Goal: Information Seeking & Learning: Learn about a topic

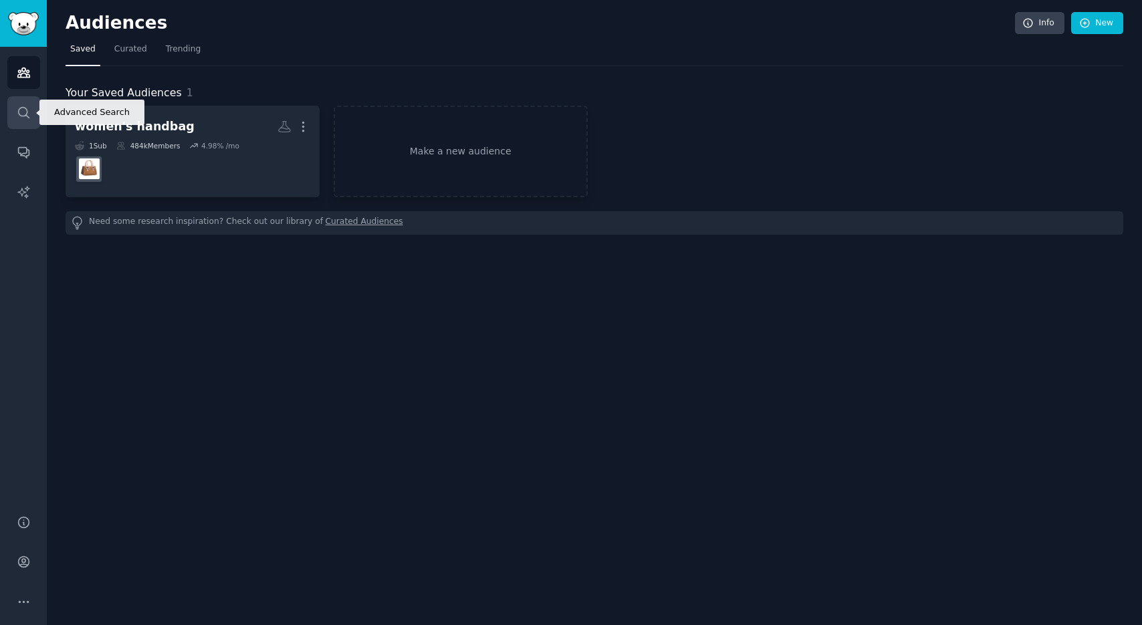
click at [28, 110] on icon "Sidebar" at bounding box center [24, 113] width 14 height 14
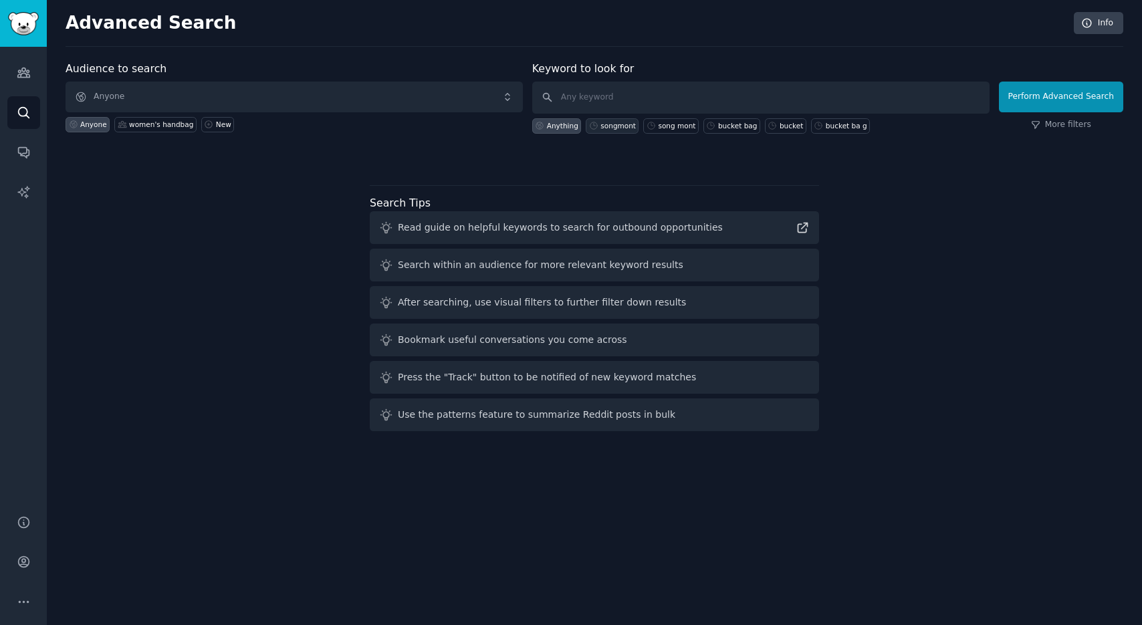
click at [623, 128] on div "songmont" at bounding box center [617, 125] width 35 height 9
type input "songmont"
click at [1053, 102] on button "Perform Advanced Search" at bounding box center [1061, 97] width 124 height 31
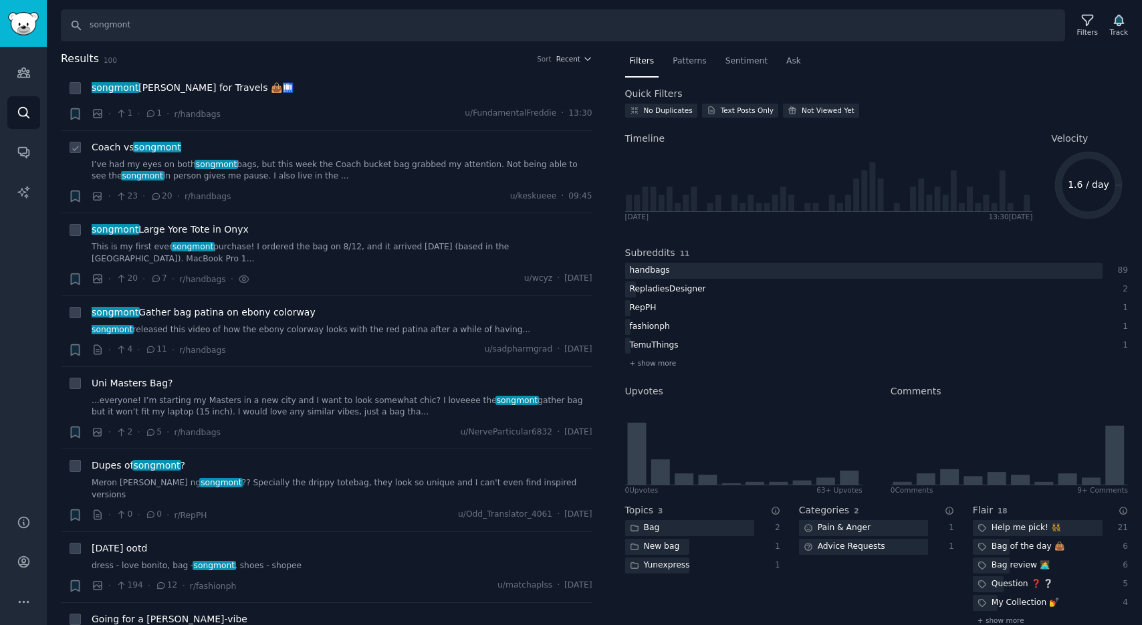
click at [163, 148] on span "songmont" at bounding box center [157, 147] width 49 height 11
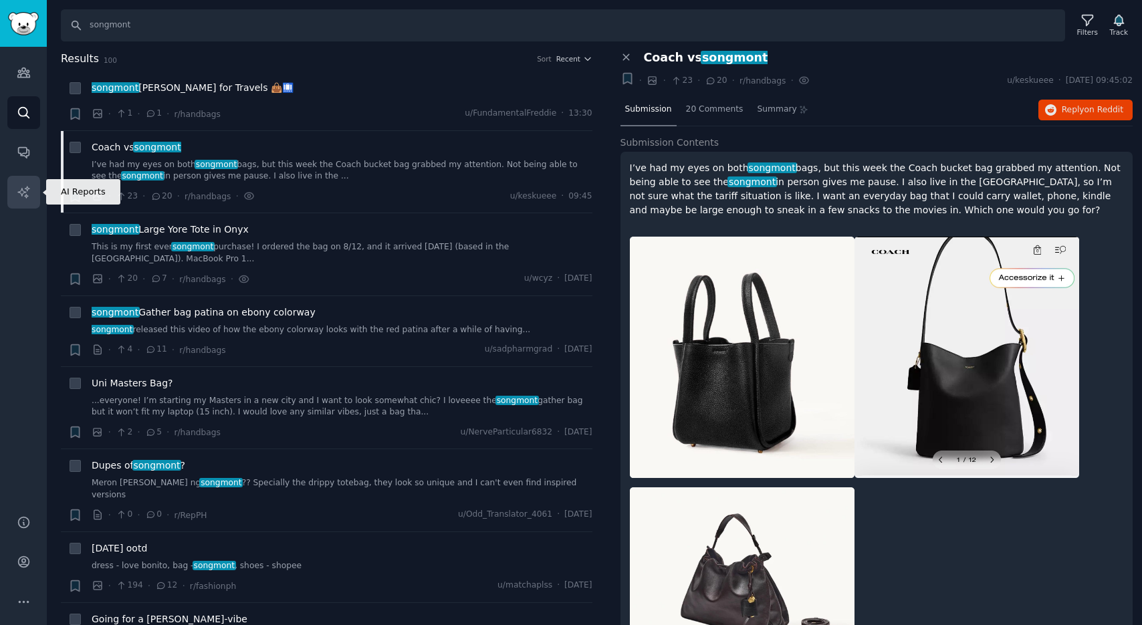
click at [27, 197] on icon "Sidebar" at bounding box center [24, 192] width 14 height 14
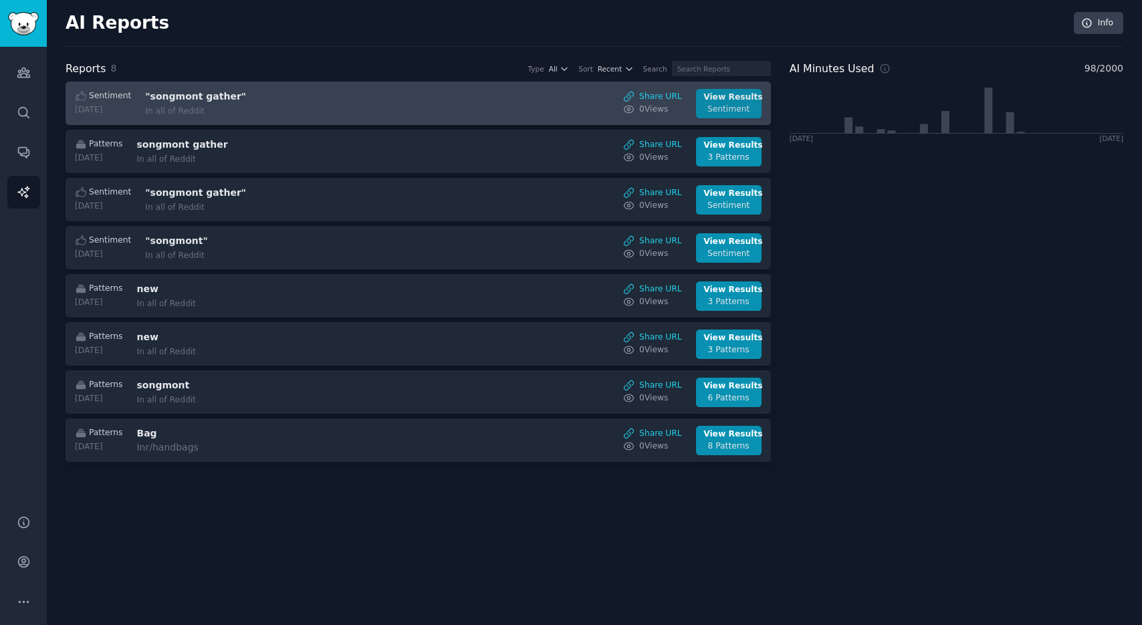
click at [745, 106] on div "Sentiment" at bounding box center [728, 110] width 50 height 12
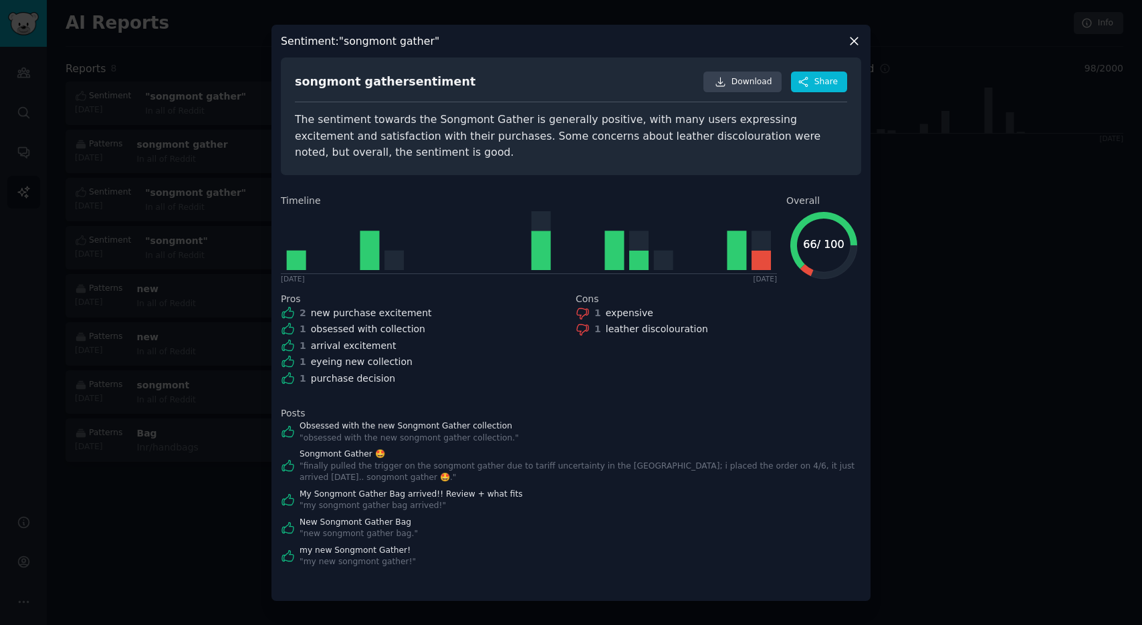
click at [856, 38] on icon at bounding box center [853, 40] width 7 height 7
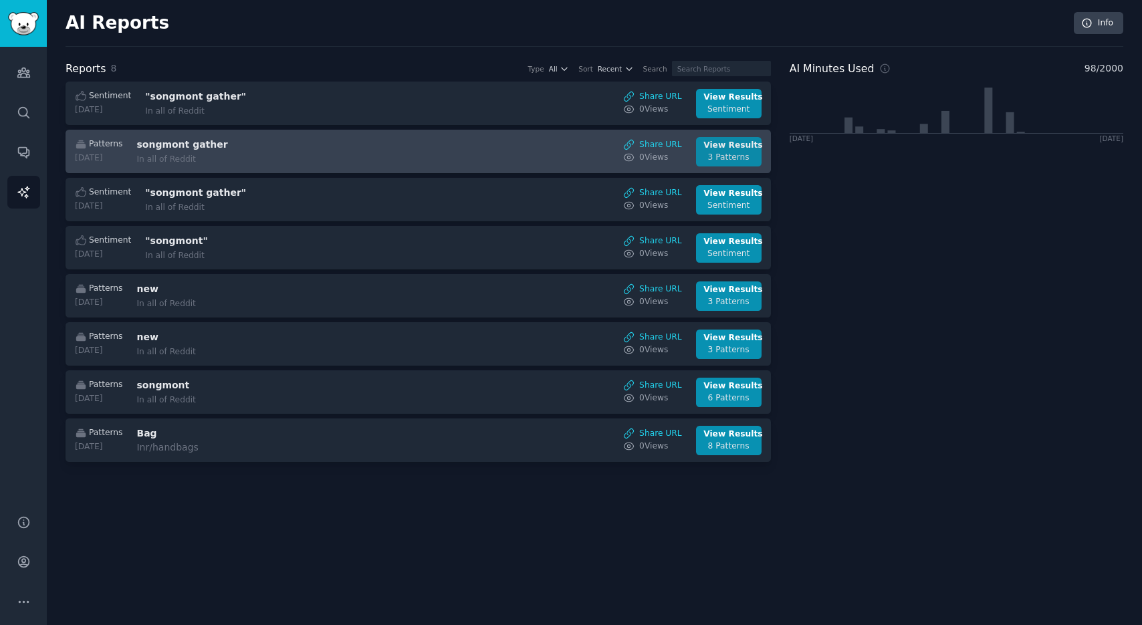
click at [743, 150] on div "View Results" at bounding box center [728, 146] width 50 height 12
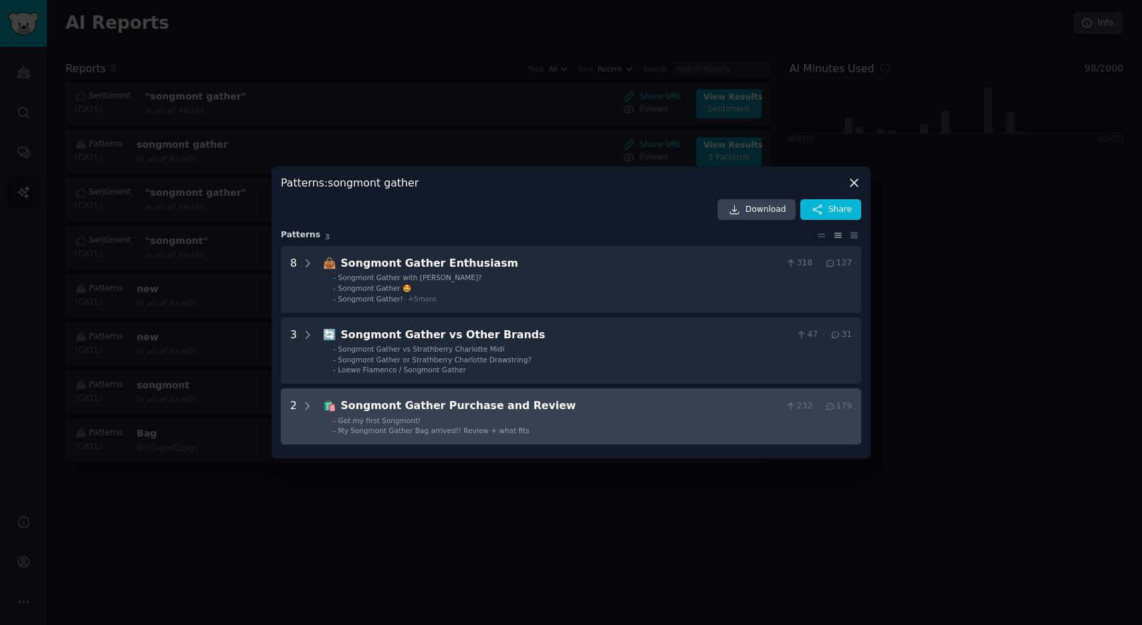
click at [659, 412] on div "Songmont Gather Purchase and Review" at bounding box center [561, 406] width 440 height 17
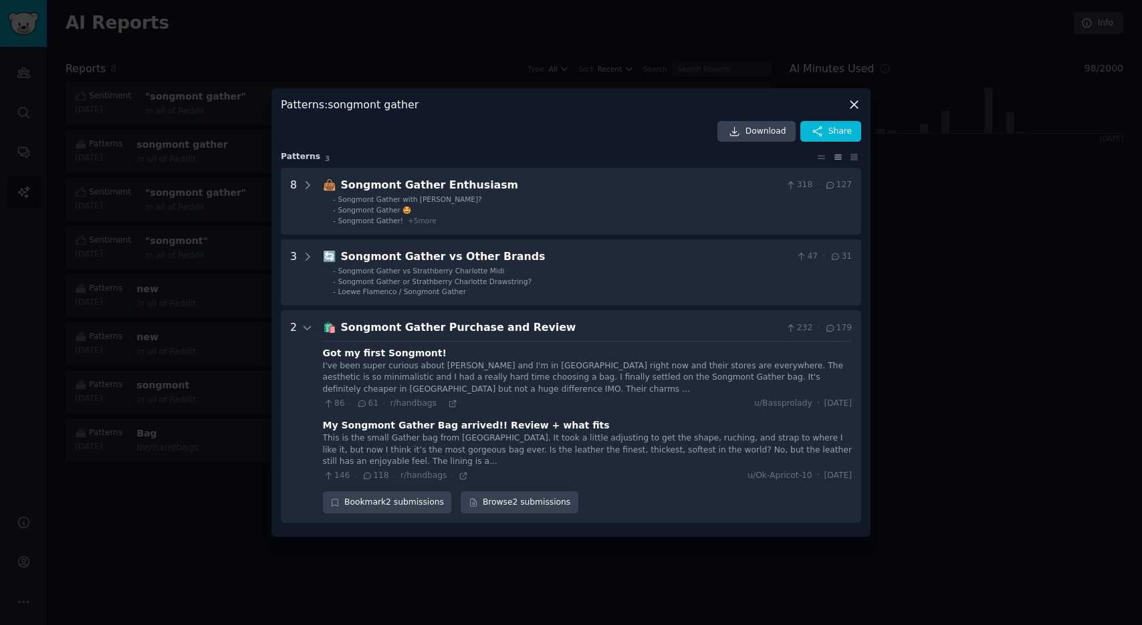
click at [852, 106] on icon at bounding box center [853, 104] width 7 height 7
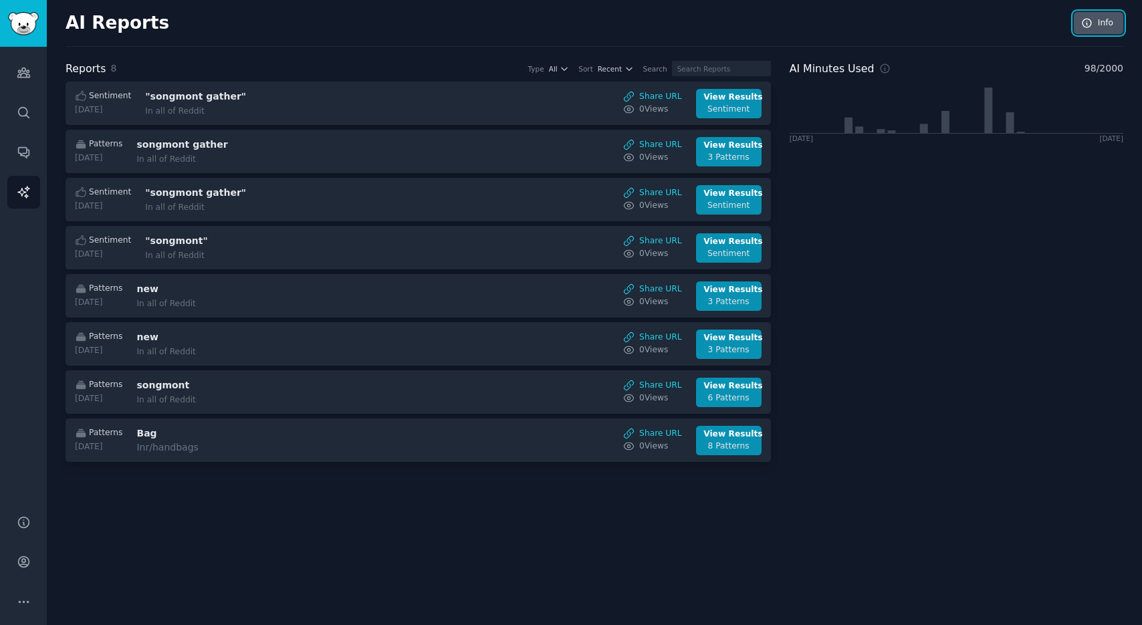
click at [1087, 27] on icon at bounding box center [1087, 23] width 12 height 12
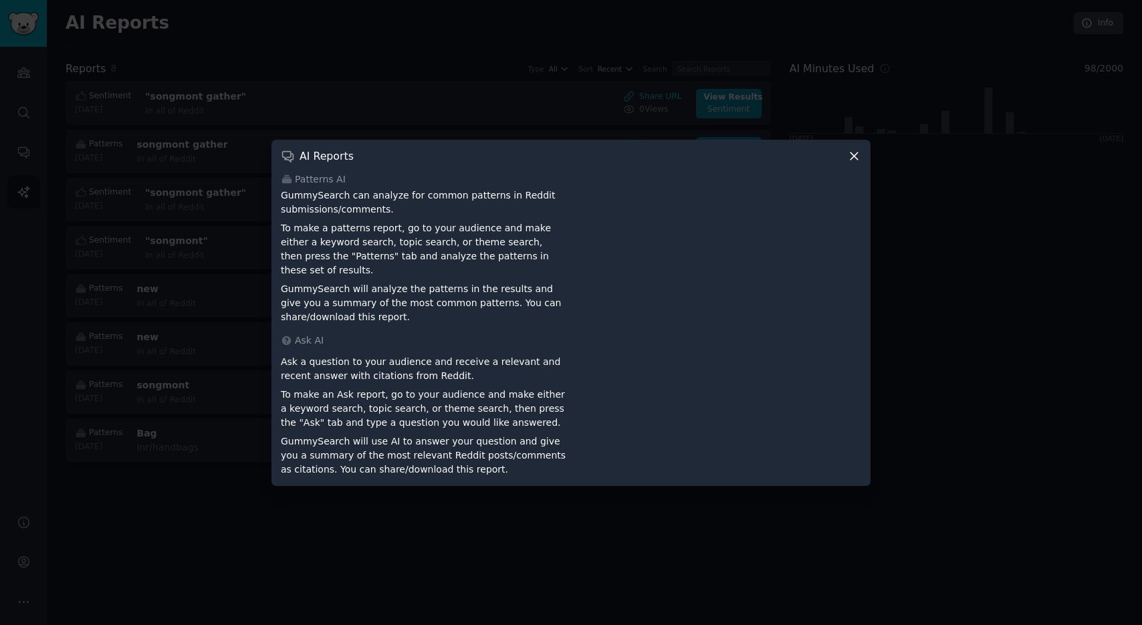
click at [854, 158] on icon at bounding box center [854, 156] width 14 height 14
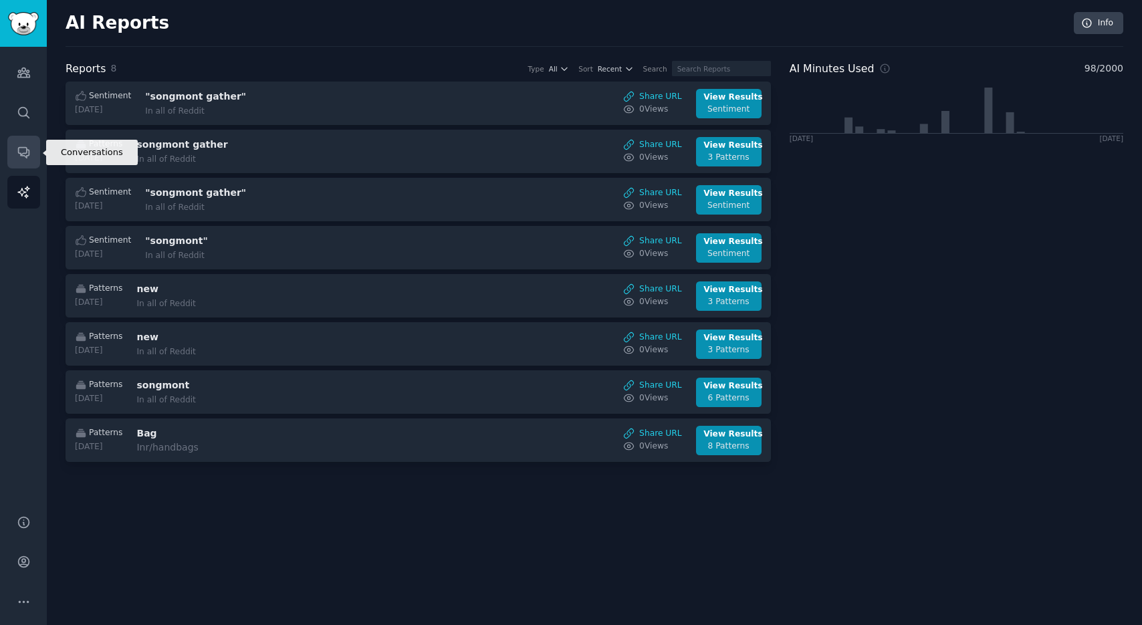
click at [26, 141] on link "Conversations" at bounding box center [23, 152] width 33 height 33
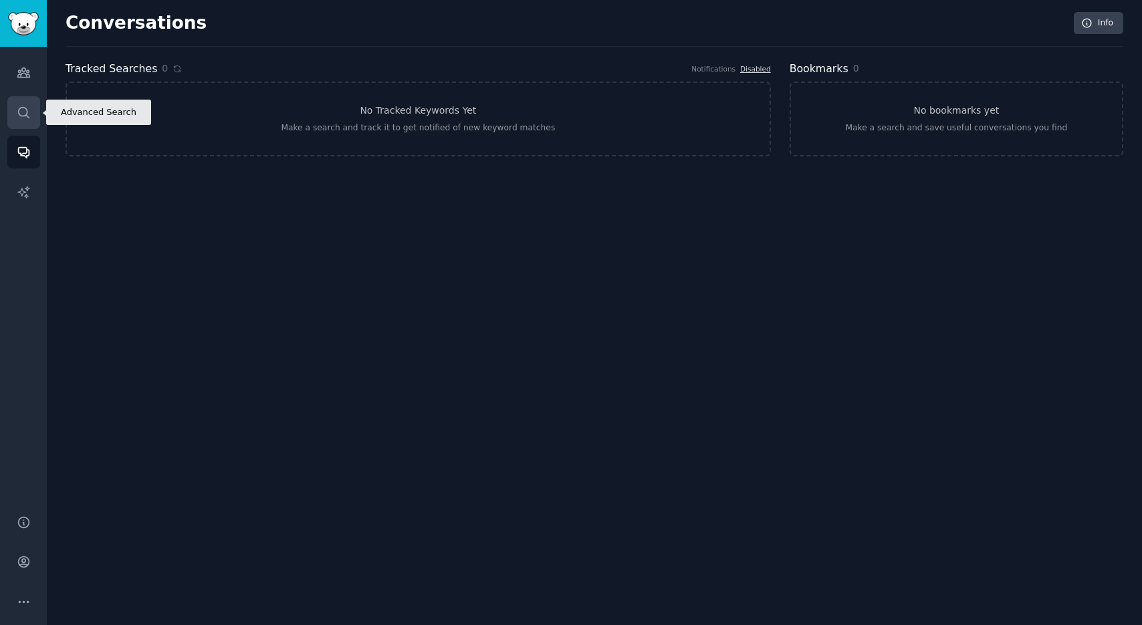
click at [23, 117] on icon "Sidebar" at bounding box center [24, 113] width 14 height 14
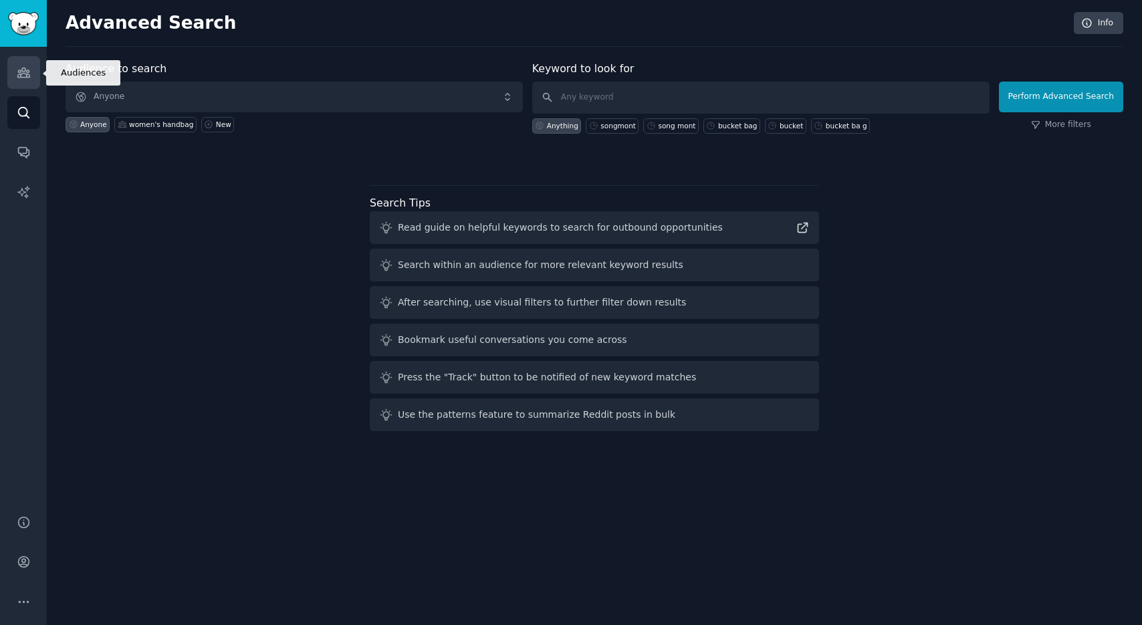
click at [25, 79] on icon "Sidebar" at bounding box center [24, 73] width 14 height 14
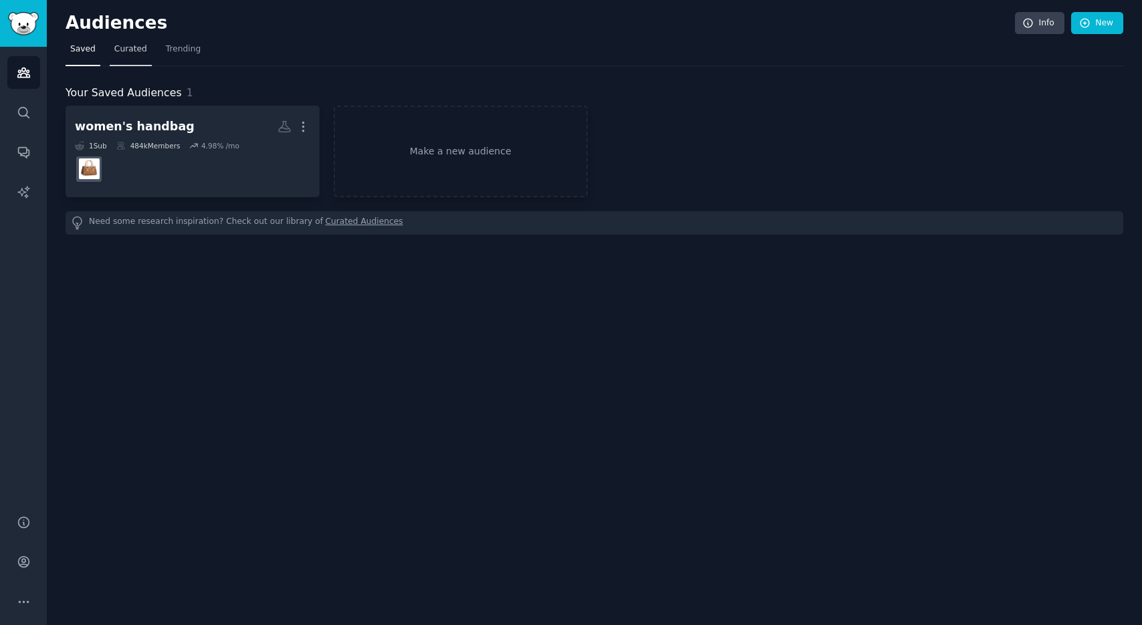
click at [138, 43] on span "Curated" at bounding box center [130, 49] width 33 height 12
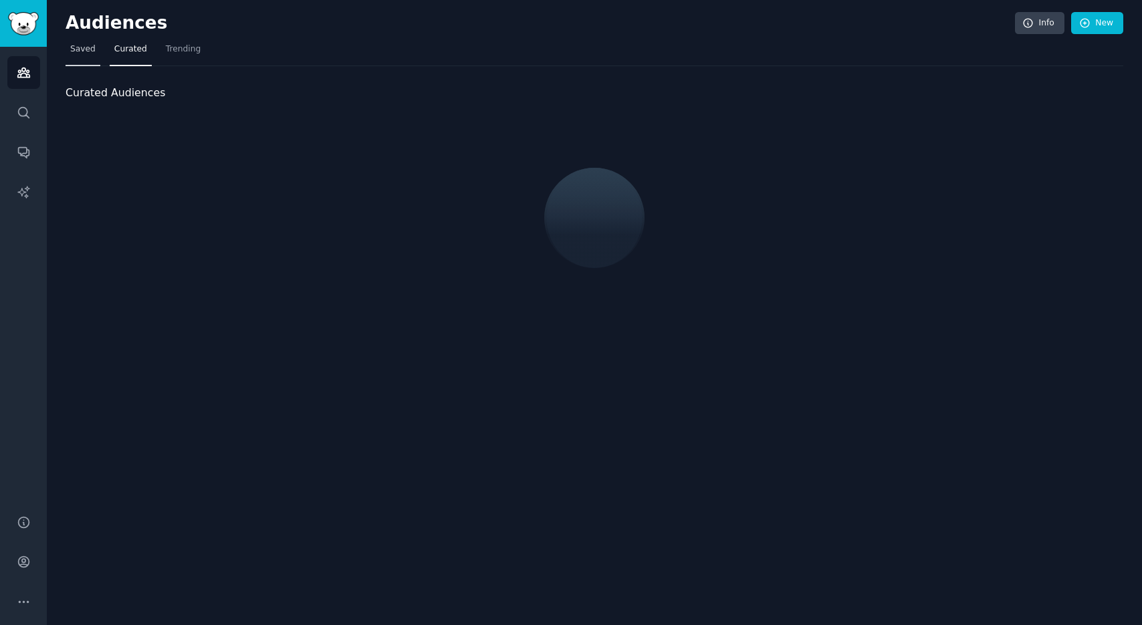
click at [84, 55] on link "Saved" at bounding box center [83, 52] width 35 height 27
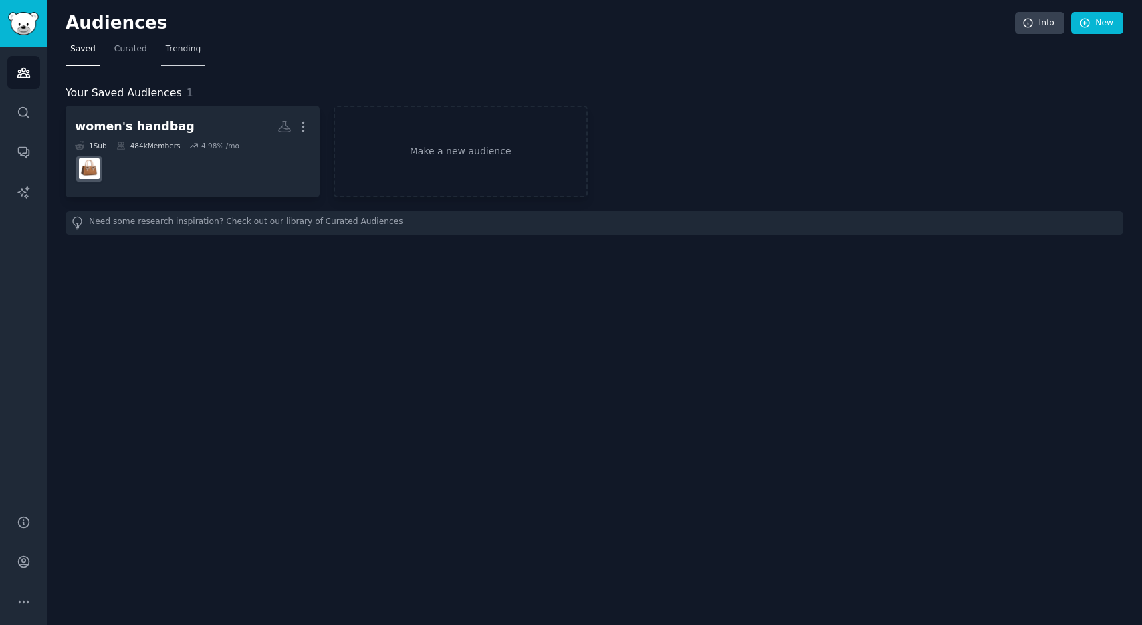
click at [199, 55] on link "Trending" at bounding box center [183, 52] width 44 height 27
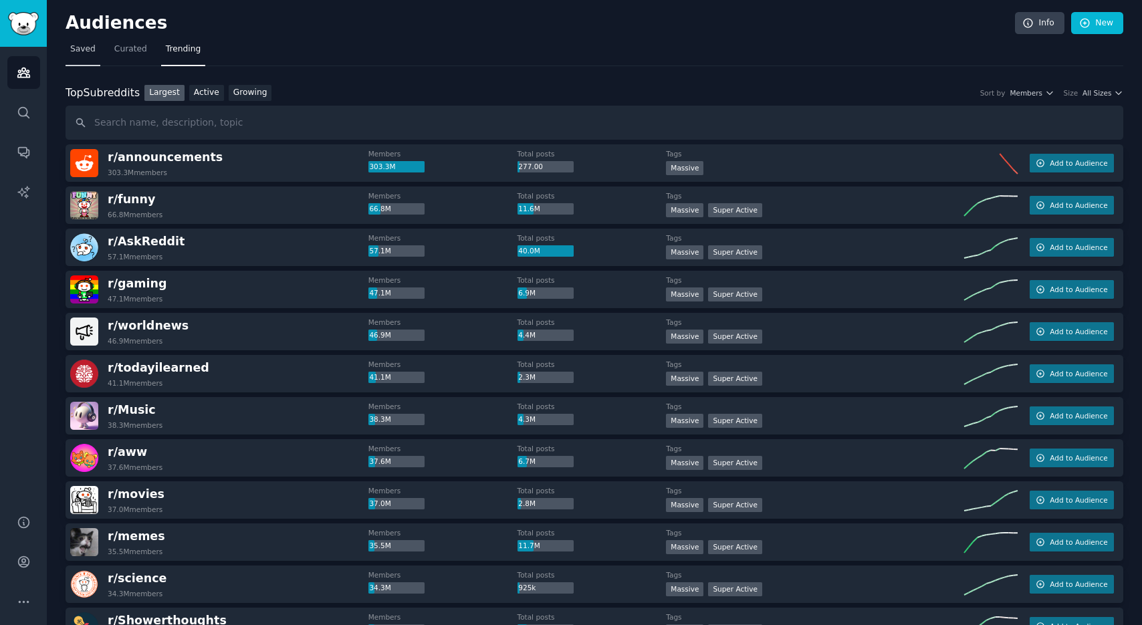
click at [76, 51] on span "Saved" at bounding box center [82, 49] width 25 height 12
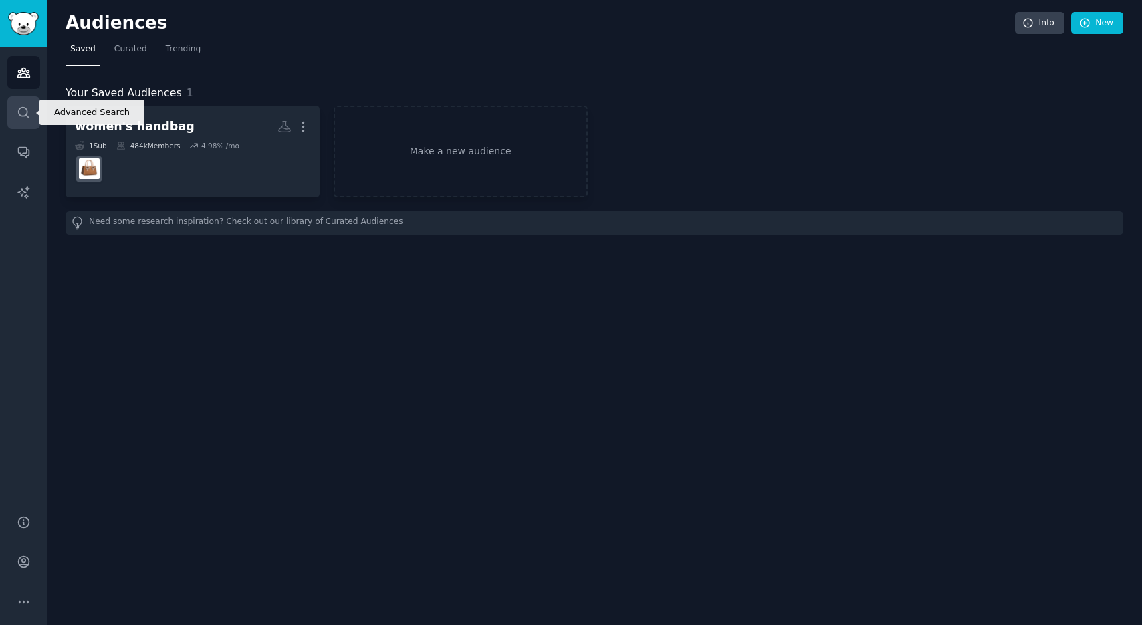
click at [20, 113] on icon "Sidebar" at bounding box center [24, 113] width 14 height 14
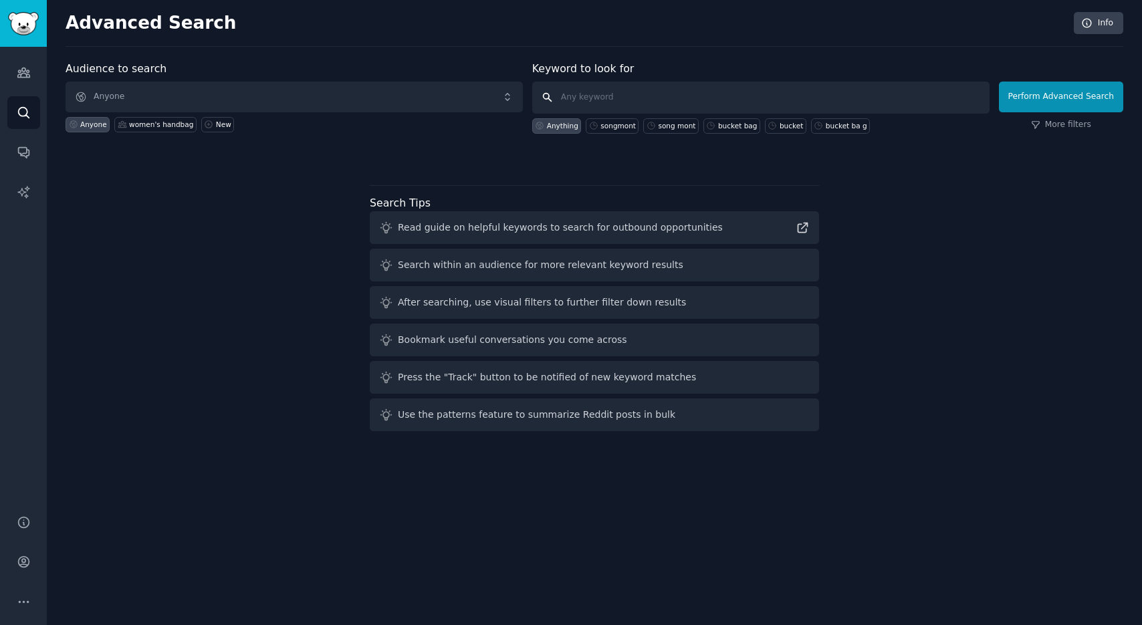
click at [634, 100] on input "text" at bounding box center [760, 98] width 457 height 32
click at [618, 129] on div "songmont" at bounding box center [617, 125] width 35 height 9
type input "songmont"
click at [1089, 98] on button "Perform Advanced Search" at bounding box center [1061, 97] width 124 height 31
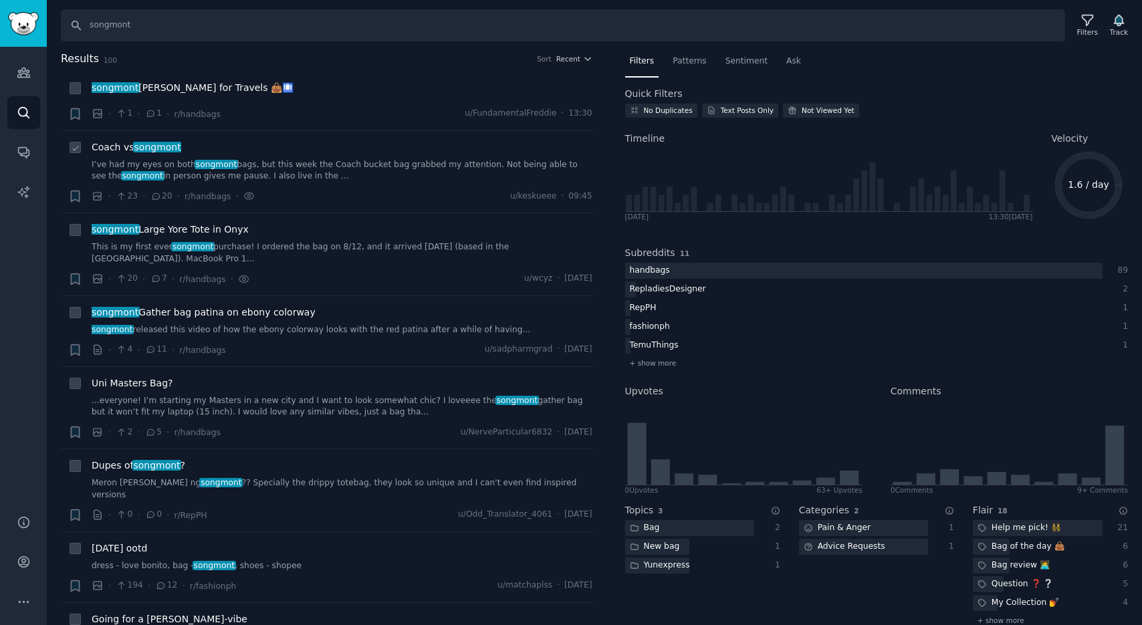
click at [127, 149] on span "Coach vs songmont" at bounding box center [137, 147] width 90 height 14
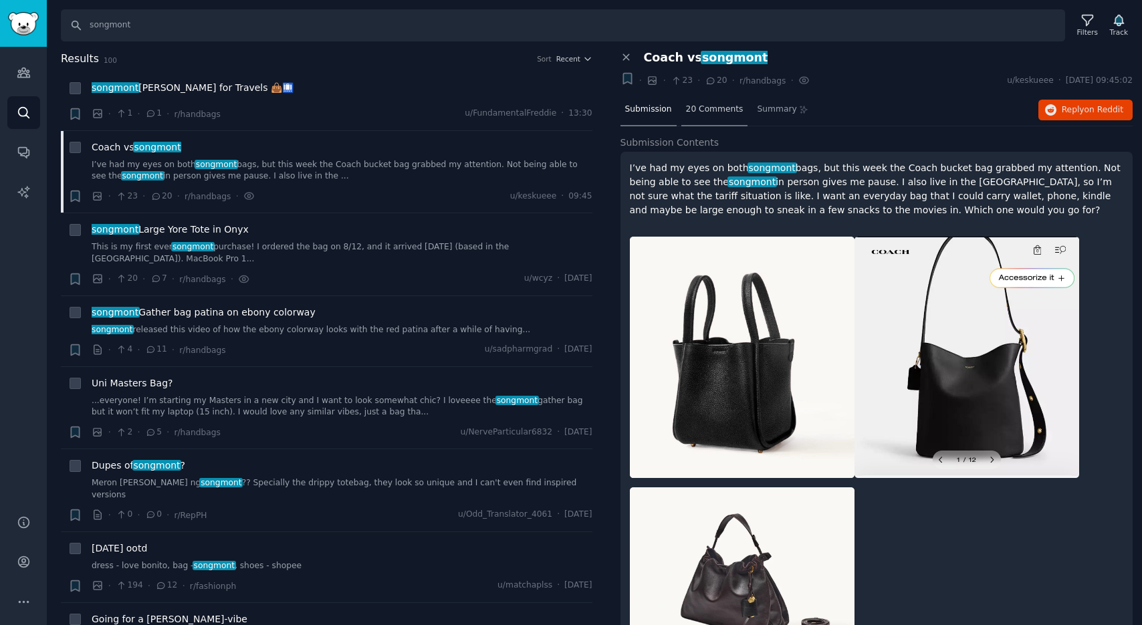
click at [716, 112] on span "20 Comments" at bounding box center [714, 110] width 57 height 12
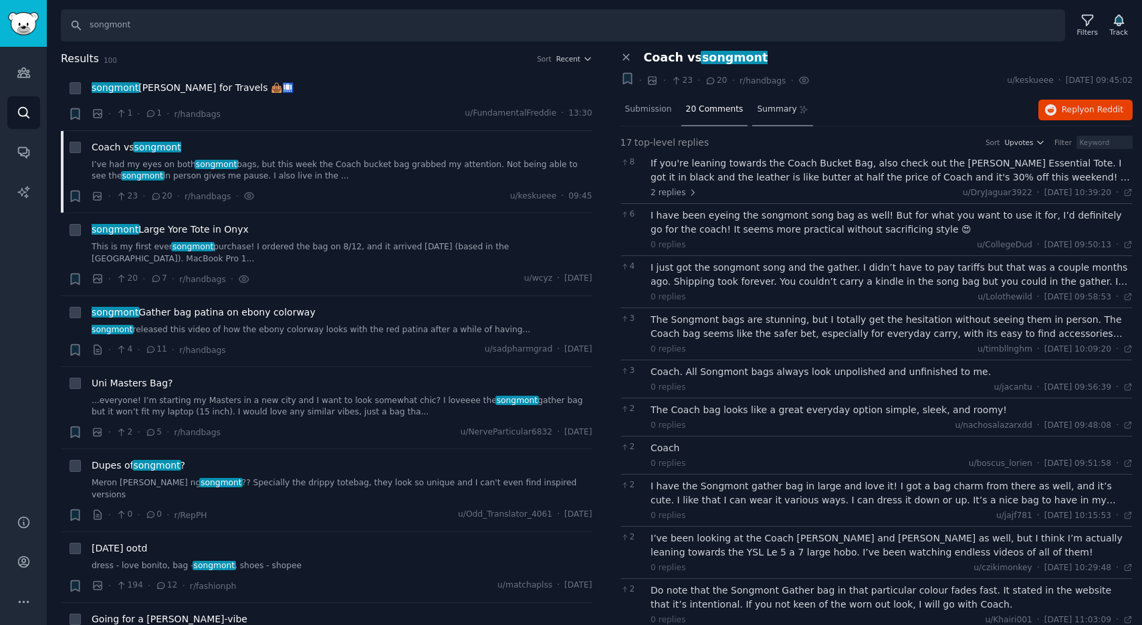
click at [768, 112] on span "Summary" at bounding box center [776, 110] width 39 height 12
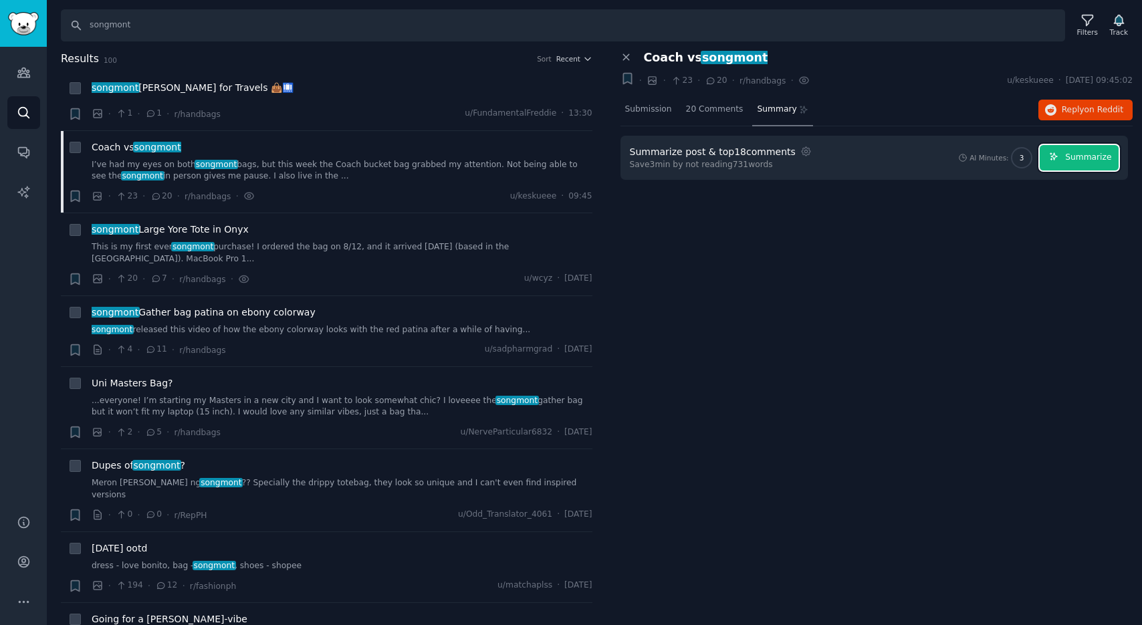
click at [1089, 164] on button "Summarize" at bounding box center [1078, 158] width 79 height 26
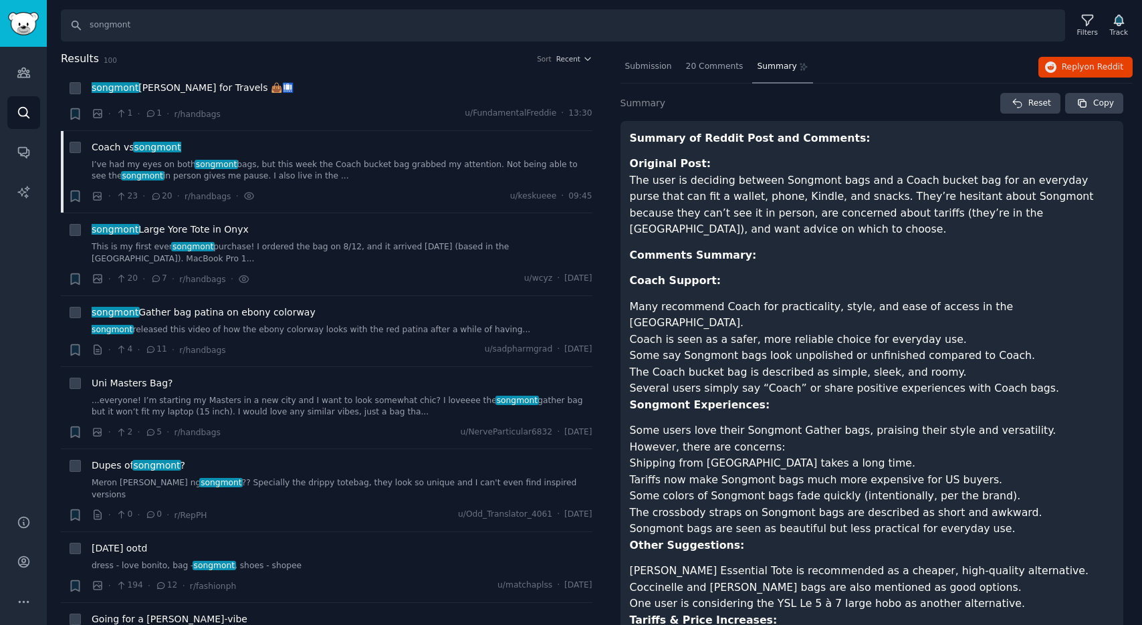
scroll to position [153, 0]
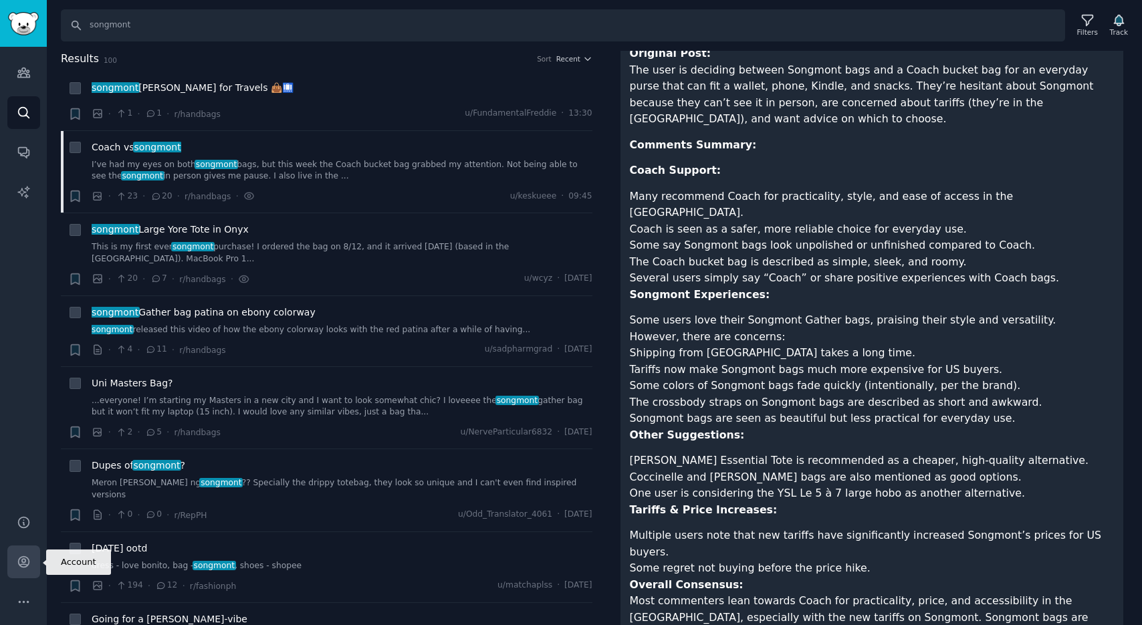
click at [25, 564] on icon "Sidebar" at bounding box center [23, 562] width 11 height 11
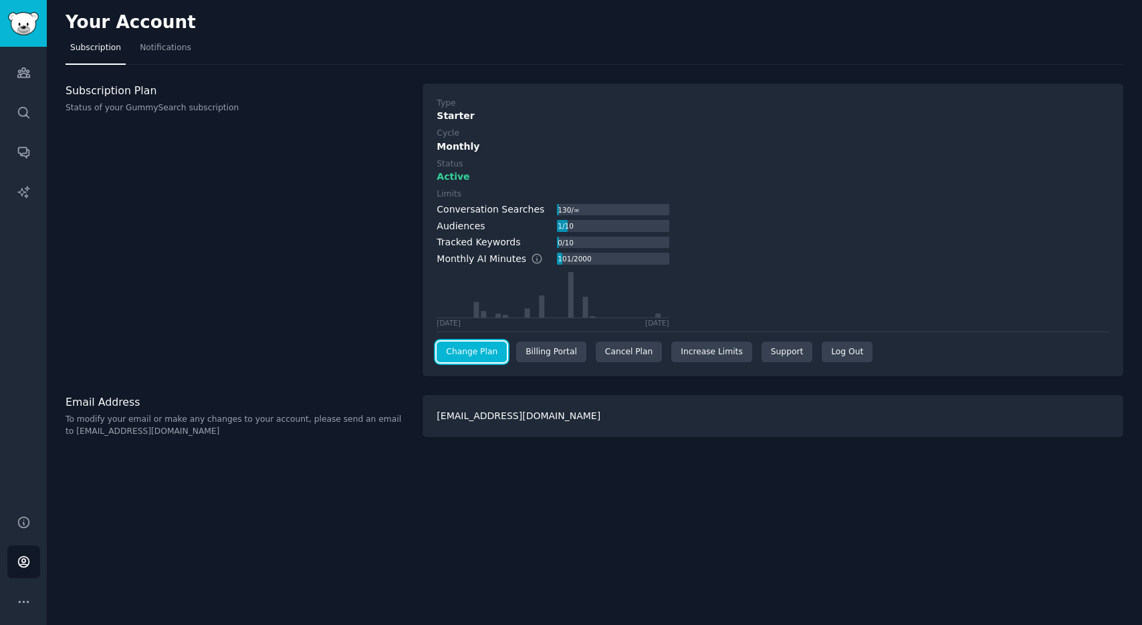
click at [486, 358] on link "Change Plan" at bounding box center [471, 352] width 70 height 21
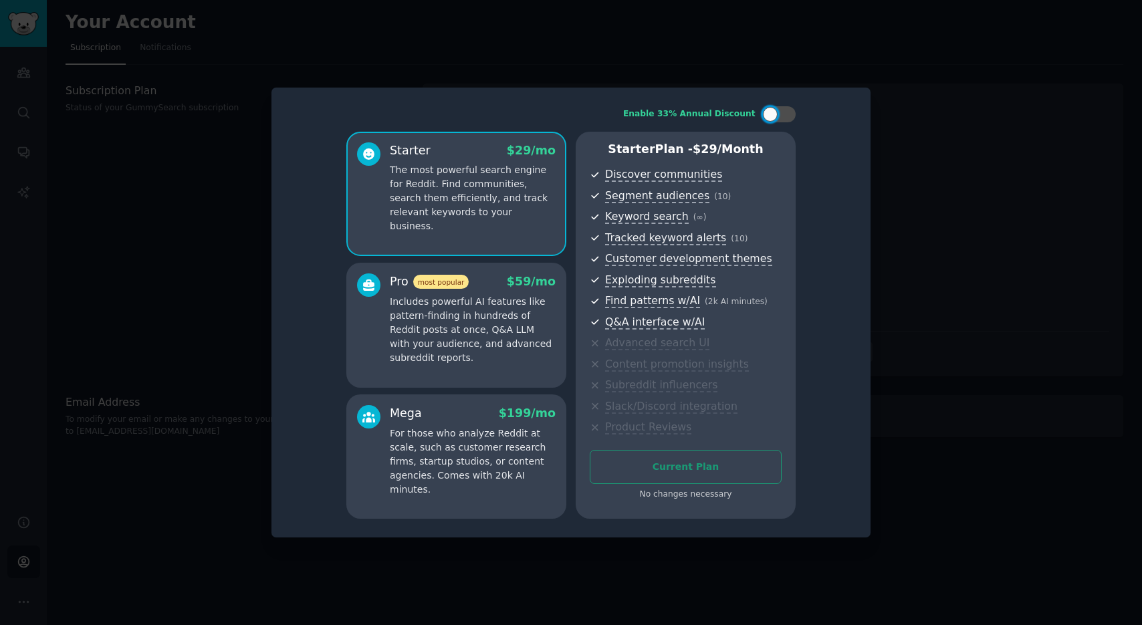
click at [900, 389] on div at bounding box center [571, 312] width 1142 height 625
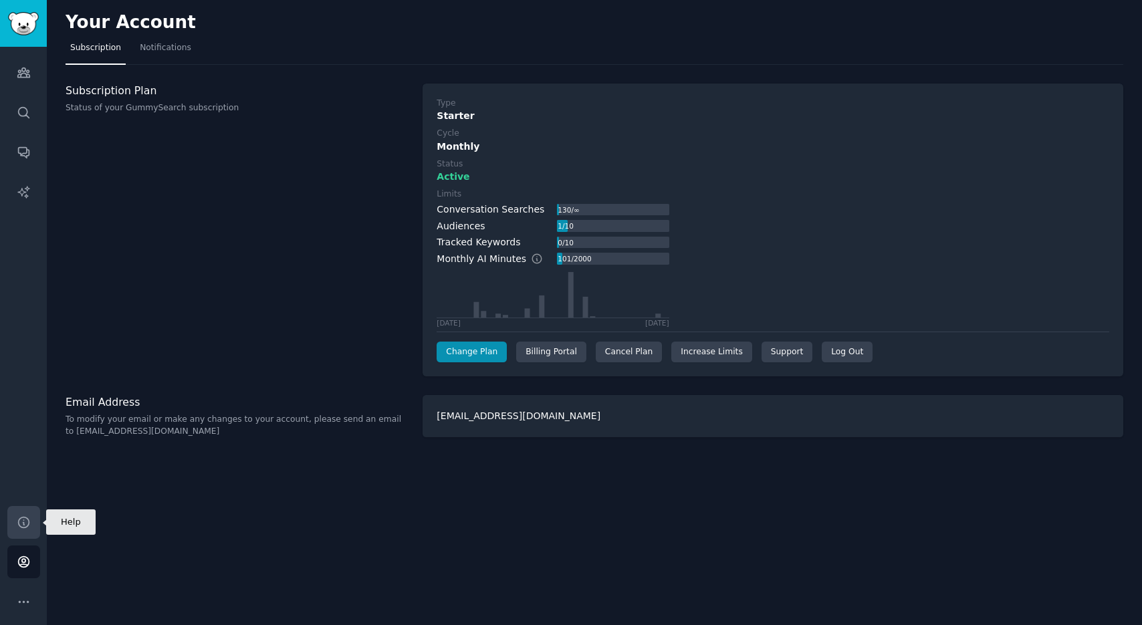
click at [25, 519] on icon "Sidebar" at bounding box center [24, 522] width 14 height 14
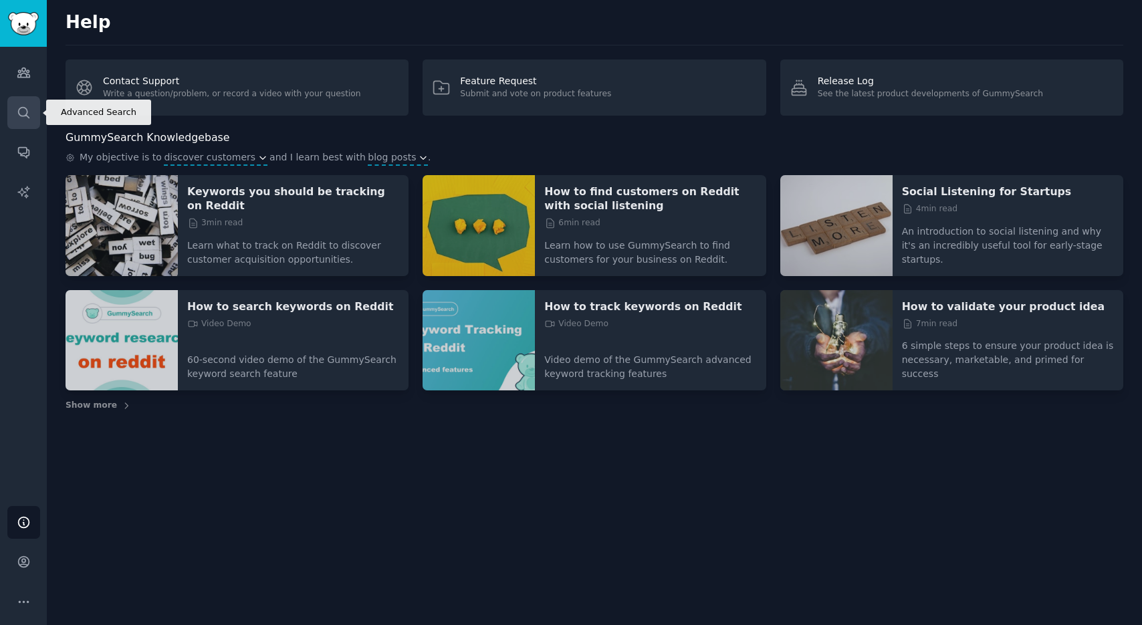
click at [28, 104] on link "Search" at bounding box center [23, 112] width 33 height 33
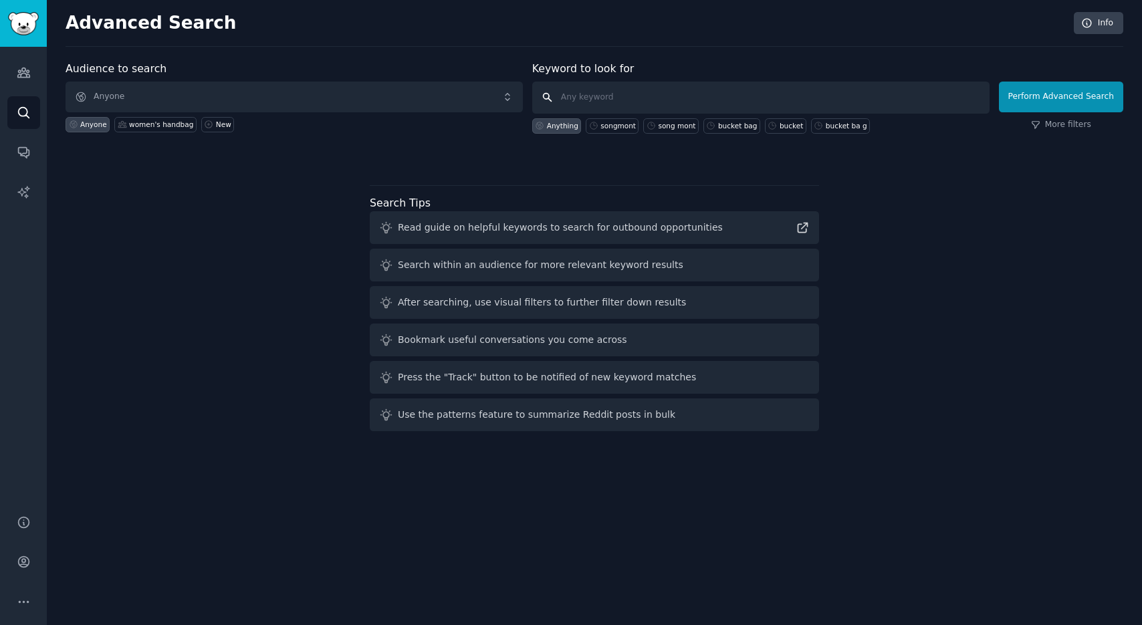
click at [672, 106] on input "text" at bounding box center [760, 98] width 457 height 32
click at [23, 78] on icon "Sidebar" at bounding box center [24, 73] width 14 height 14
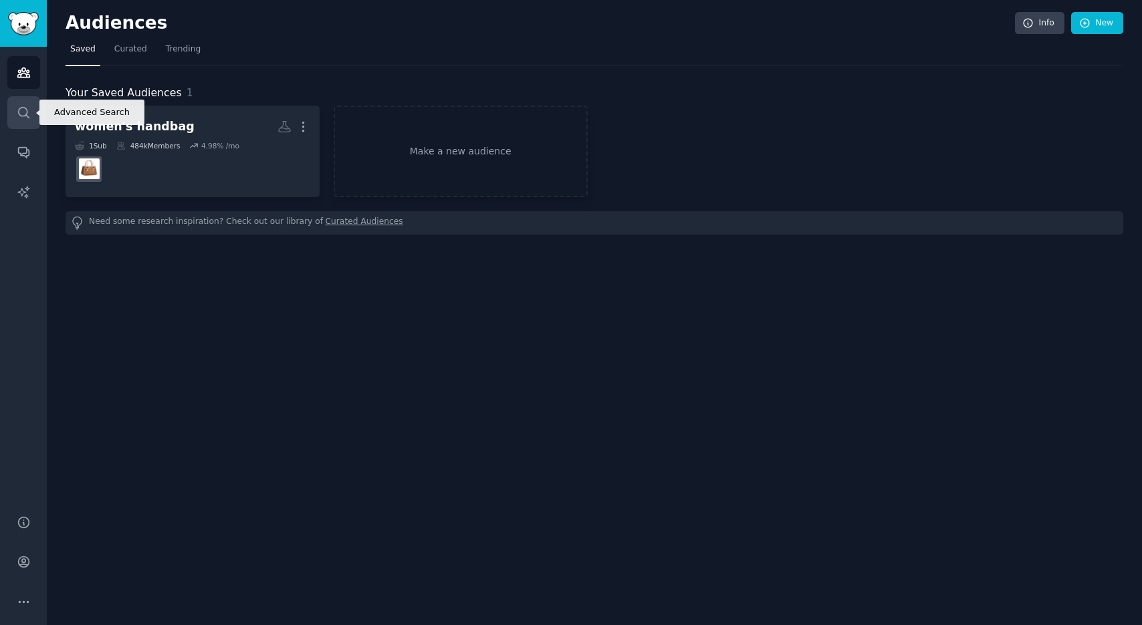
click at [25, 104] on link "Search" at bounding box center [23, 112] width 33 height 33
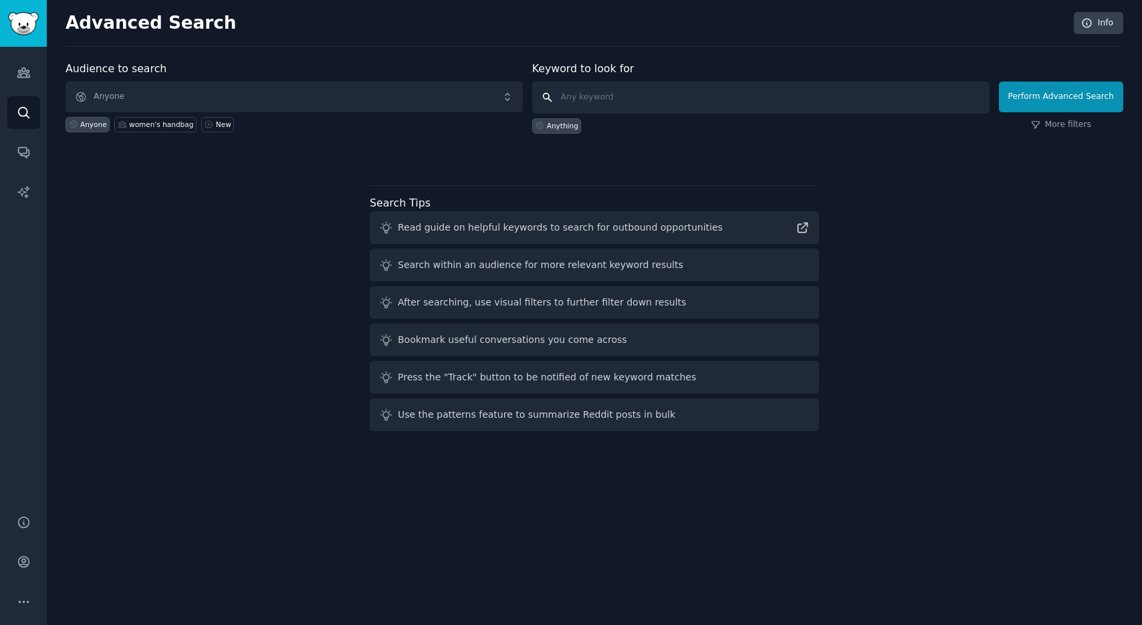
click at [613, 97] on input "text" at bounding box center [760, 98] width 457 height 32
click at [620, 132] on div "songmont" at bounding box center [611, 125] width 53 height 15
type input "songmont"
click at [1042, 93] on button "Perform Advanced Search" at bounding box center [1061, 97] width 124 height 31
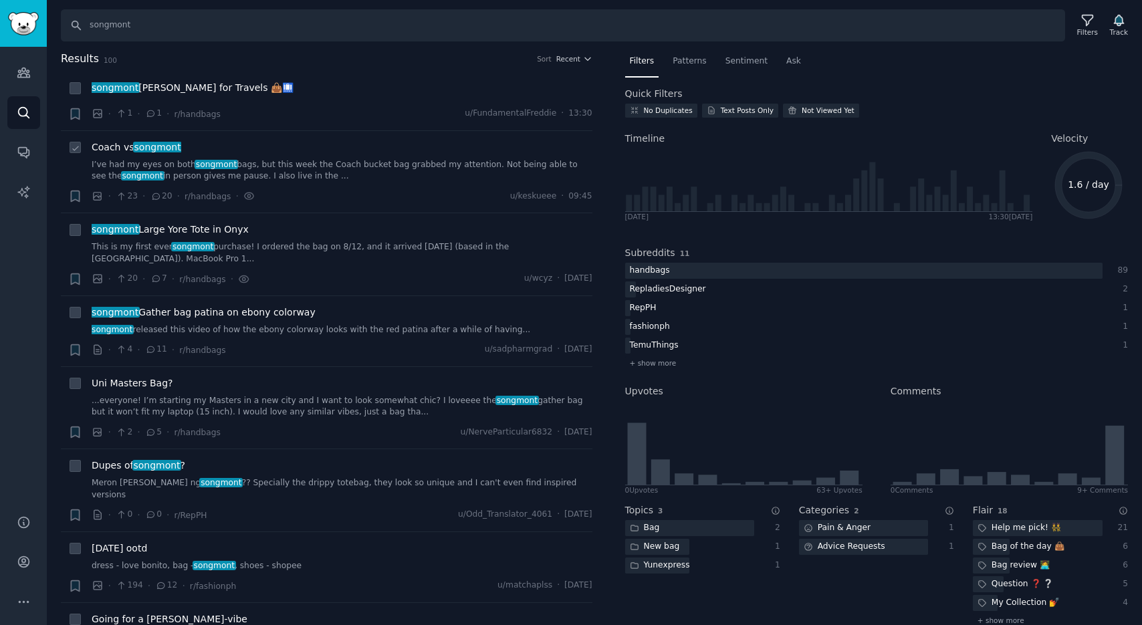
click at [152, 148] on span "songmont" at bounding box center [157, 147] width 49 height 11
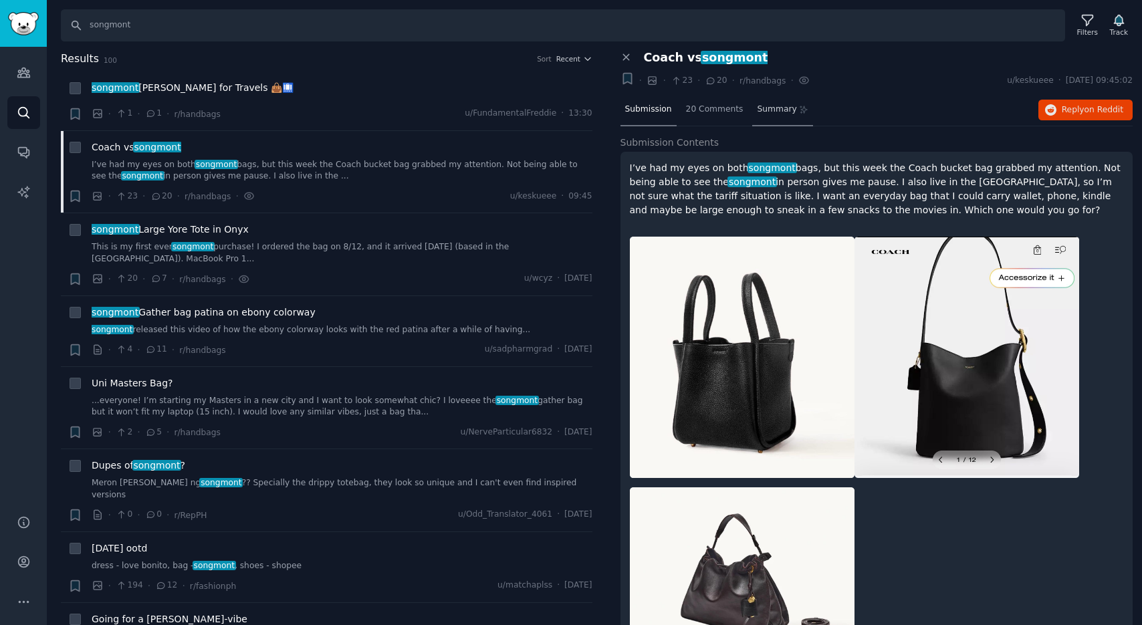
click at [783, 110] on span "Summary" at bounding box center [776, 110] width 39 height 12
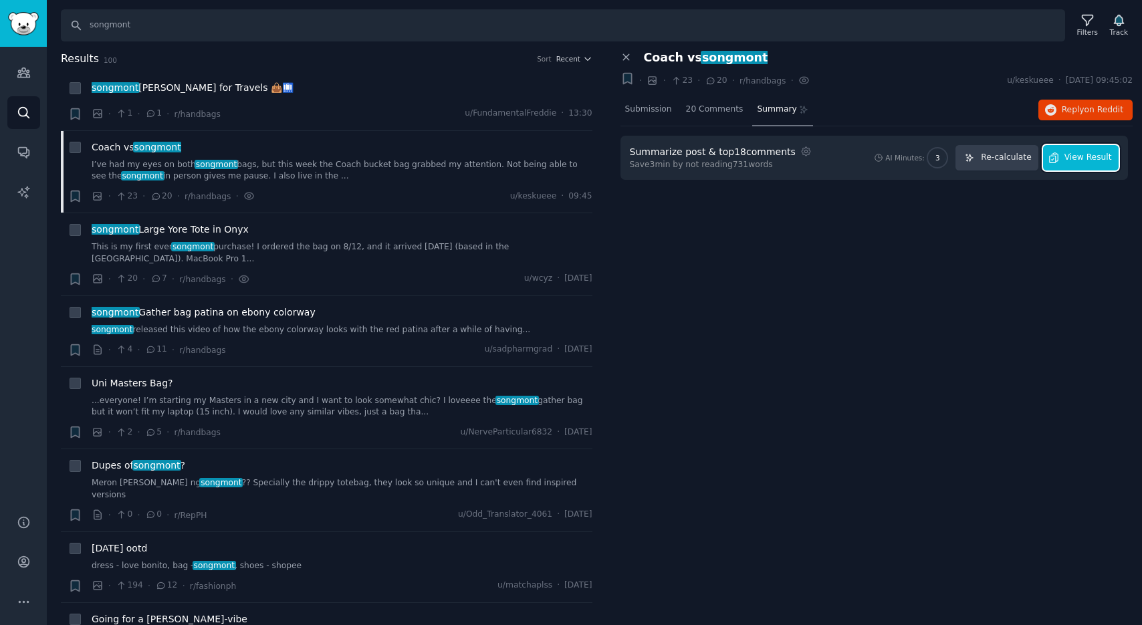
click at [1078, 162] on span "View Result" at bounding box center [1087, 158] width 47 height 12
